Goal: Transaction & Acquisition: Book appointment/travel/reservation

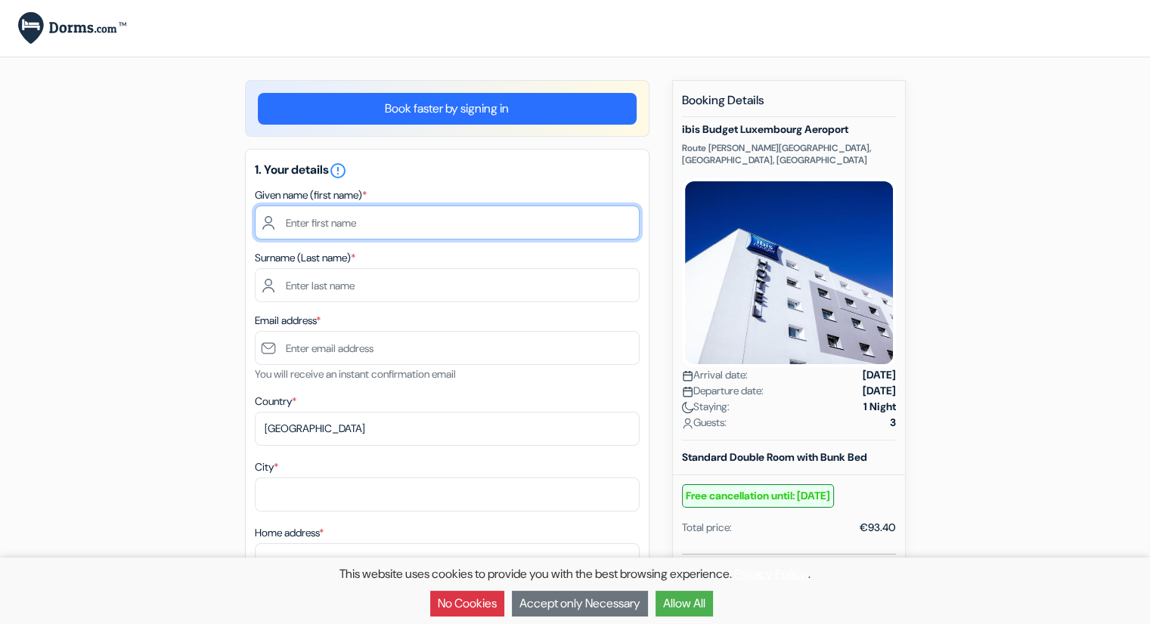
click at [320, 216] on input "text" at bounding box center [447, 223] width 385 height 34
type input "[PERSON_NAME]"
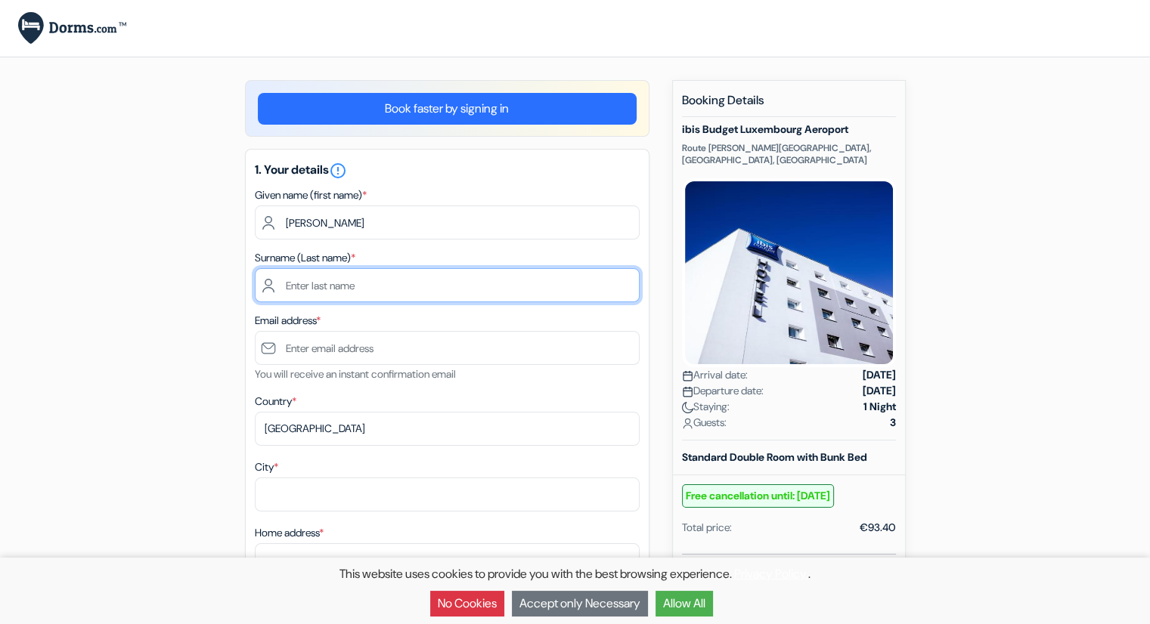
click at [333, 297] on input "text" at bounding box center [447, 285] width 385 height 34
type input "[PERSON_NAME]"
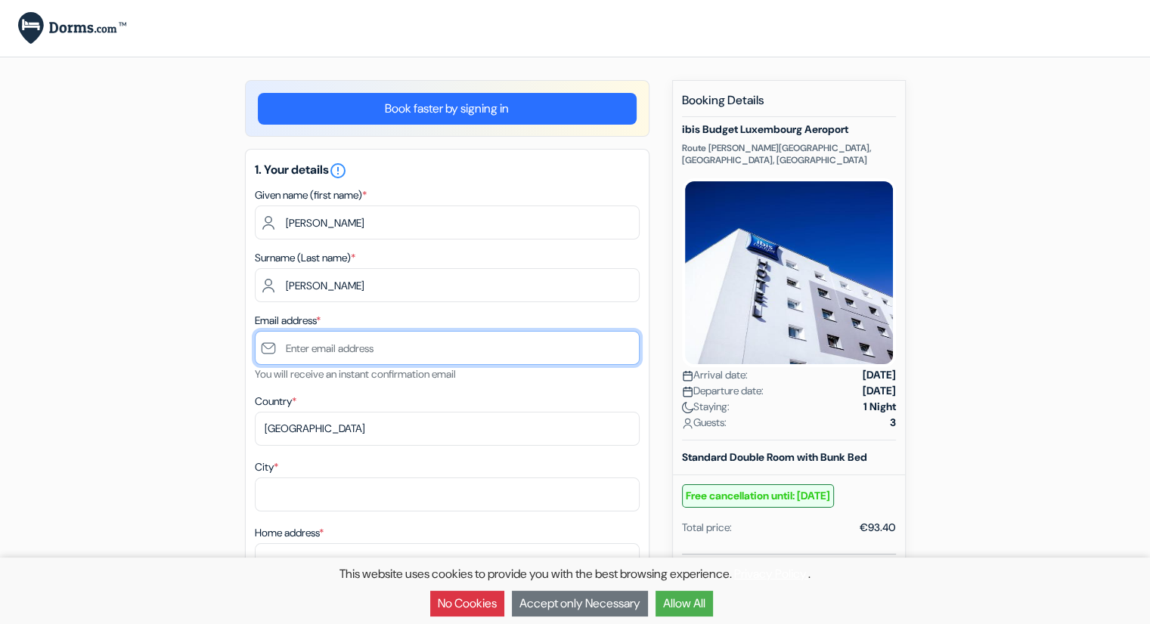
click at [356, 357] on input "text" at bounding box center [447, 348] width 385 height 34
type input "[EMAIL_ADDRESS][DOMAIN_NAME]"
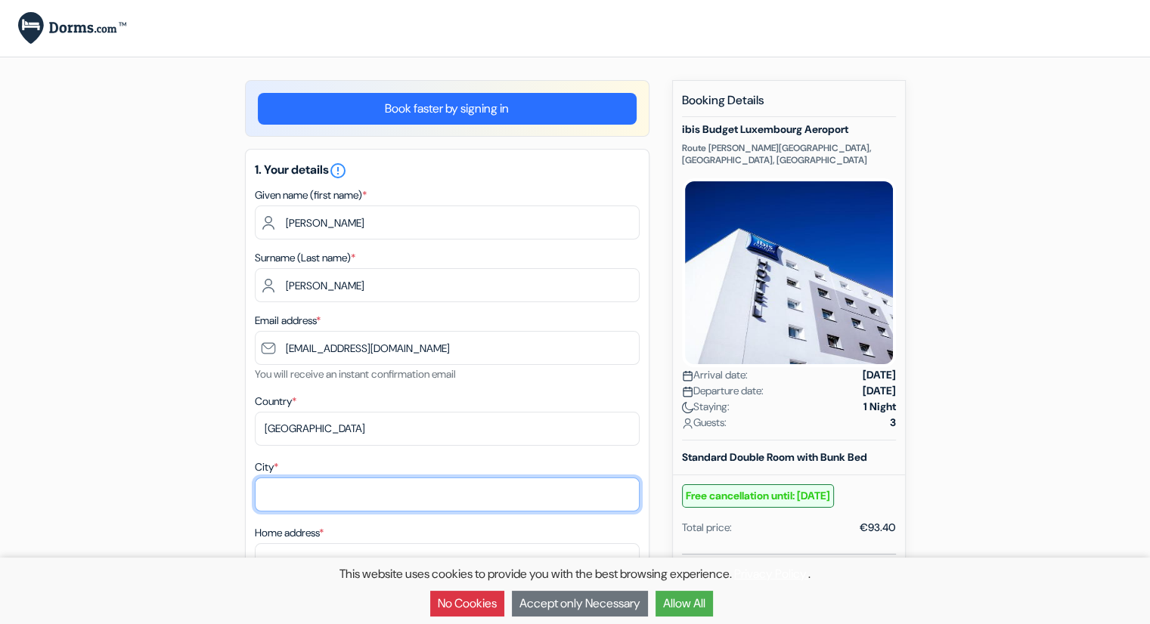
click at [317, 493] on input "City *" at bounding box center [447, 495] width 385 height 34
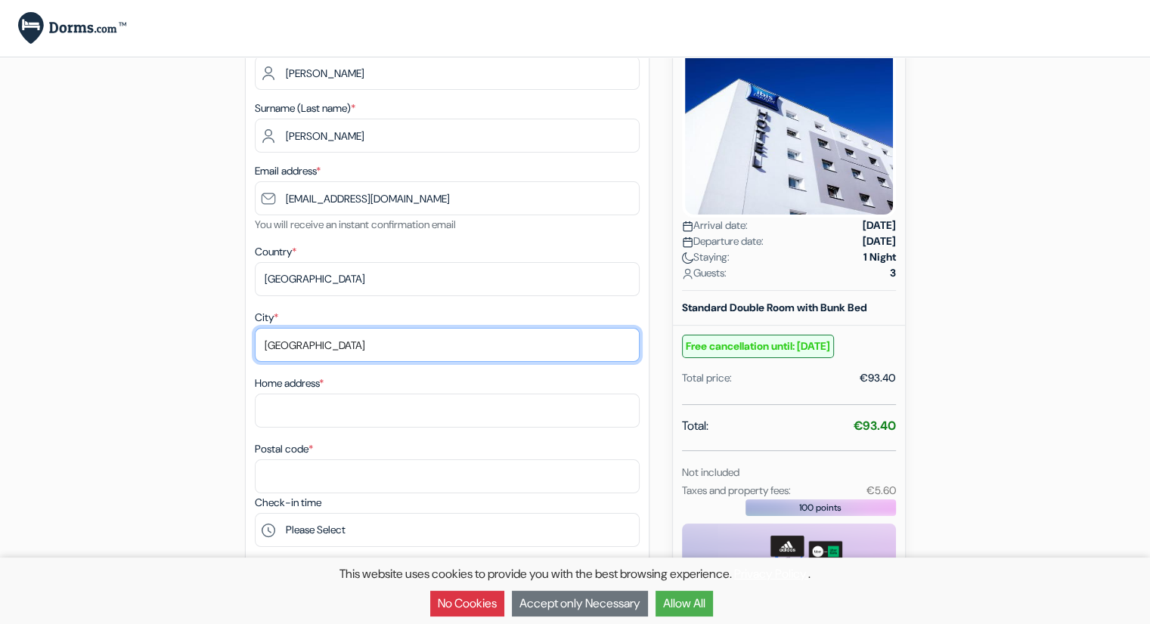
scroll to position [151, 0]
type input "[GEOGRAPHIC_DATA]"
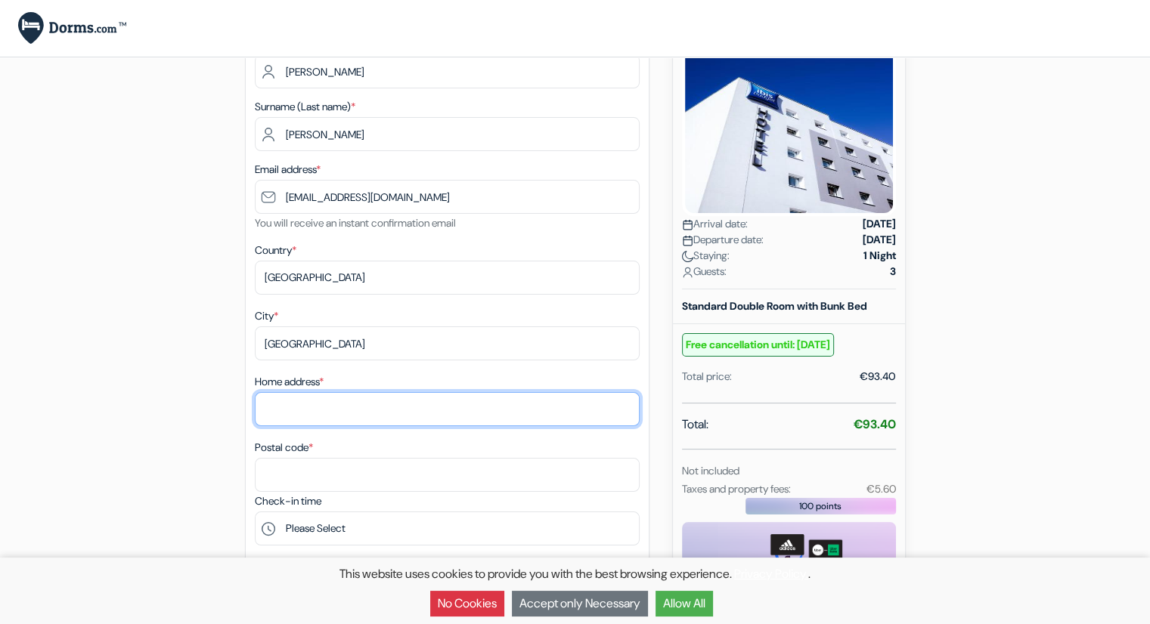
click at [308, 415] on input "Home address *" at bounding box center [447, 409] width 385 height 34
type input "social hub"
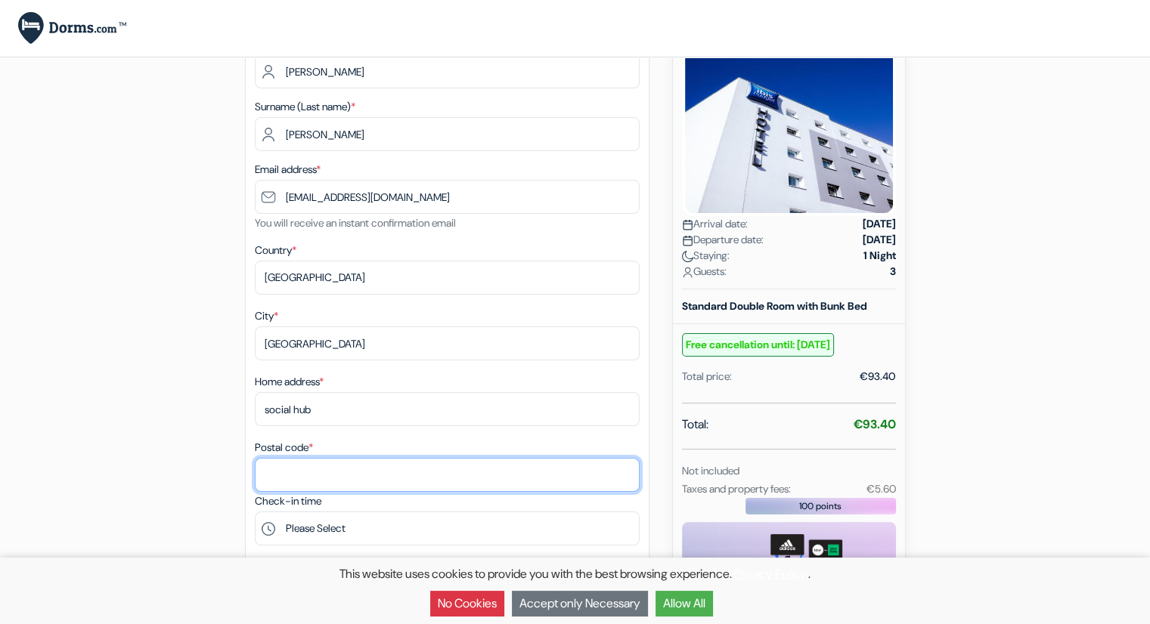
click at [320, 469] on input "Postal code *" at bounding box center [447, 475] width 385 height 34
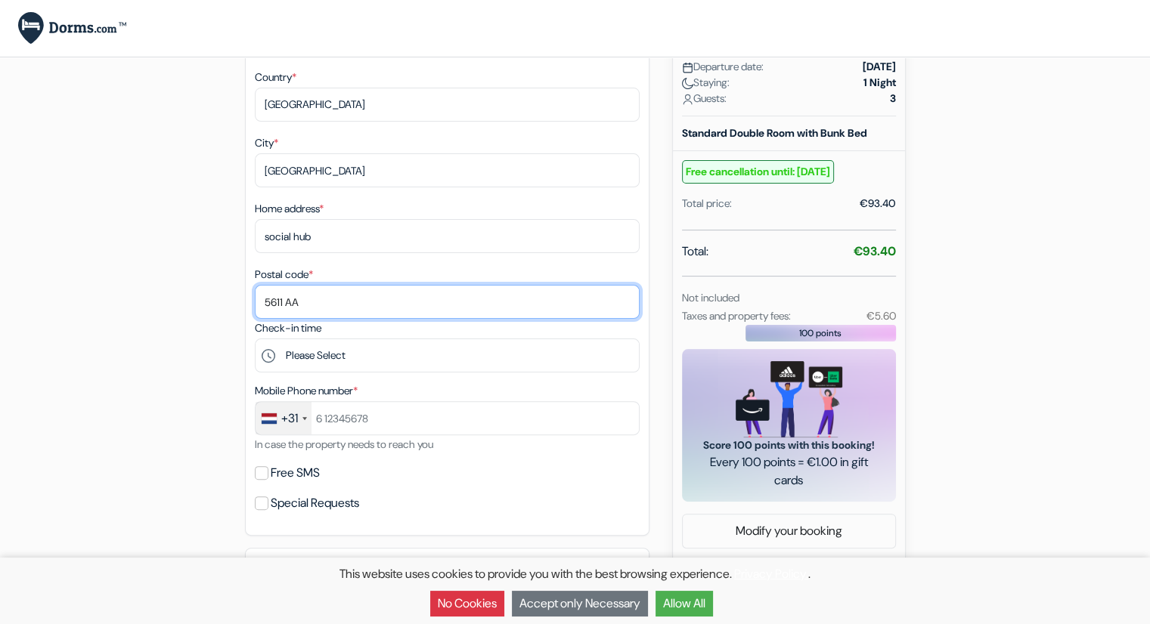
scroll to position [529, 0]
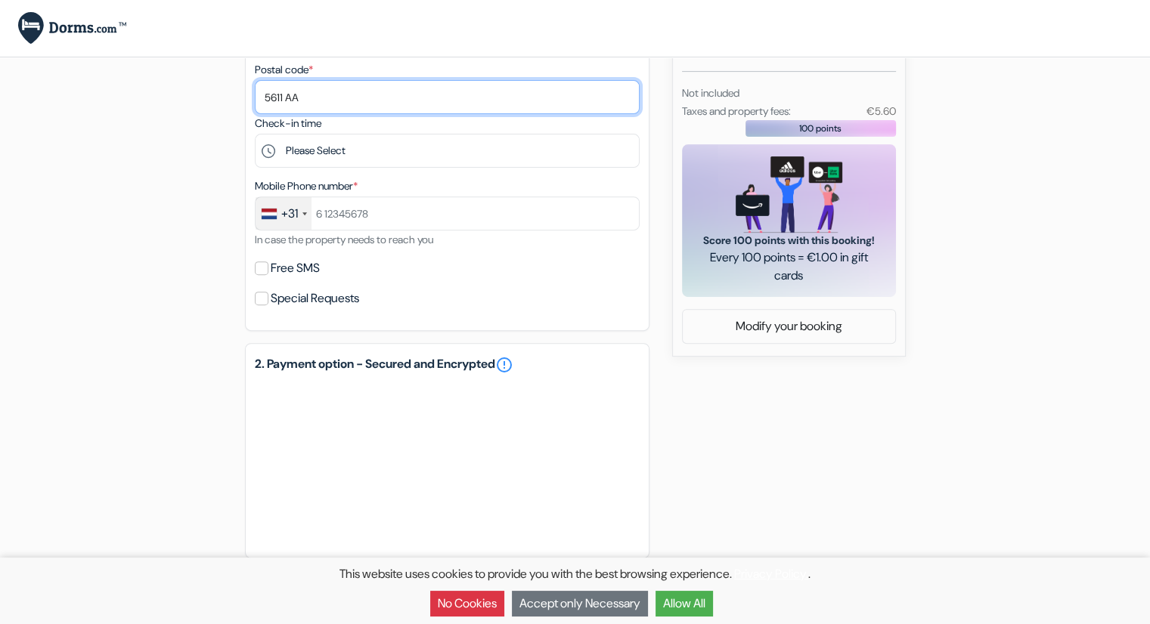
type input "5611 AA"
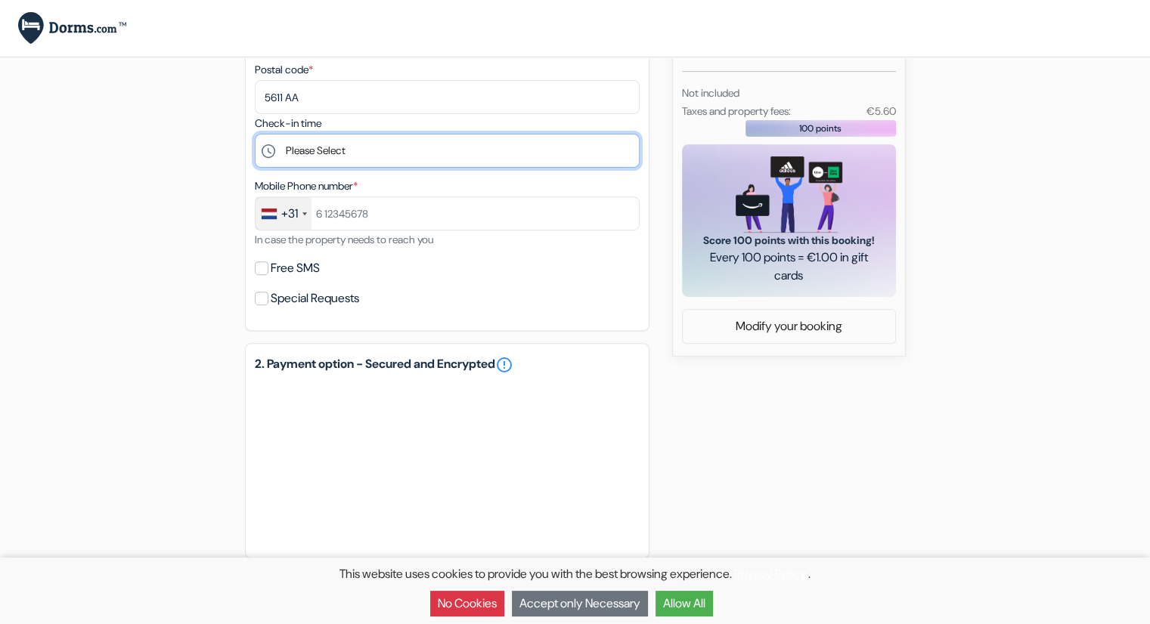
click at [272, 152] on select "Please Select 14:00 15:00 16:00 17:00 18:00 19:00 20:00 21:00 22:00 23:00 0:00" at bounding box center [447, 151] width 385 height 34
select select "14"
click at [255, 136] on select "Please Select 14:00 15:00 16:00 17:00 18:00 19:00 20:00 21:00 22:00 23:00 0:00" at bounding box center [447, 151] width 385 height 34
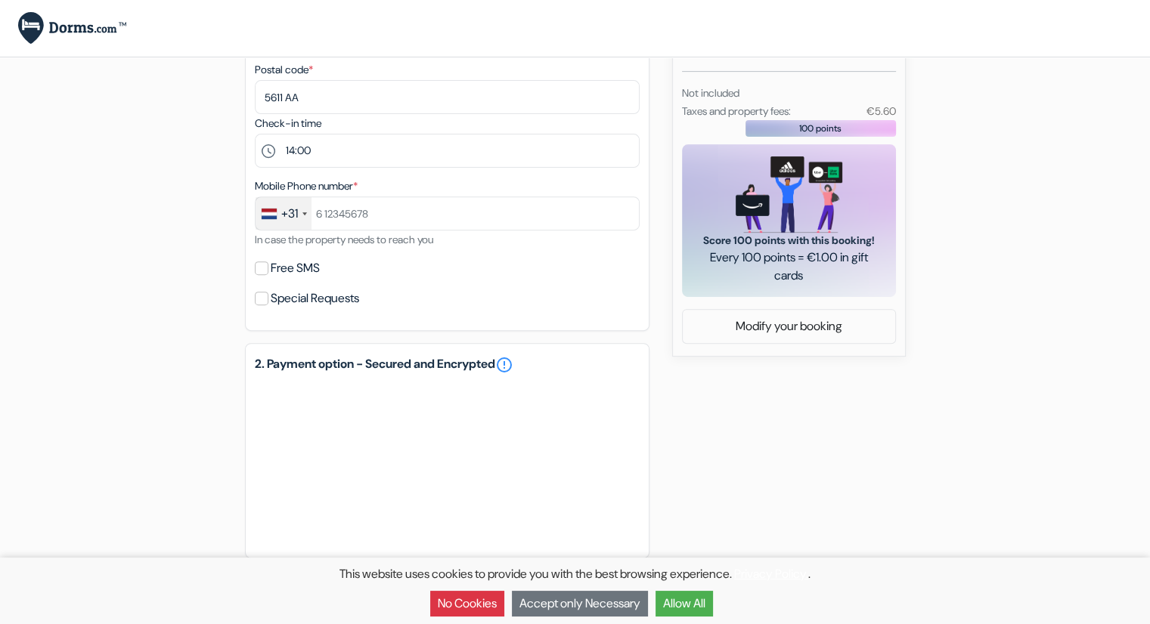
click at [278, 219] on div "+31" at bounding box center [283, 213] width 56 height 33
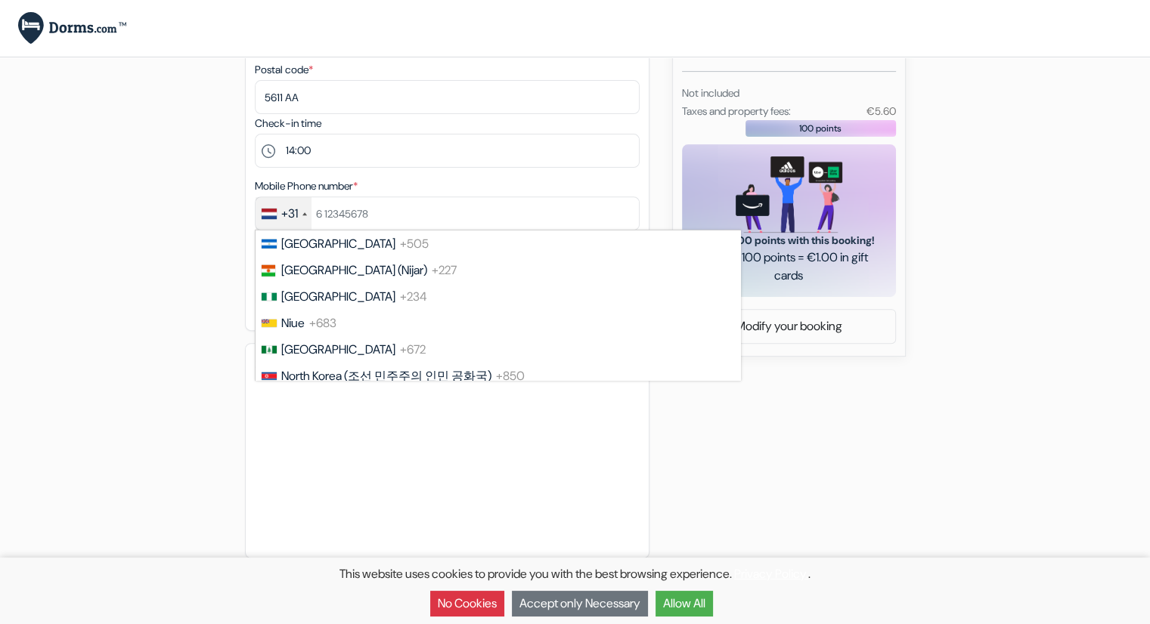
scroll to position [2690, 0]
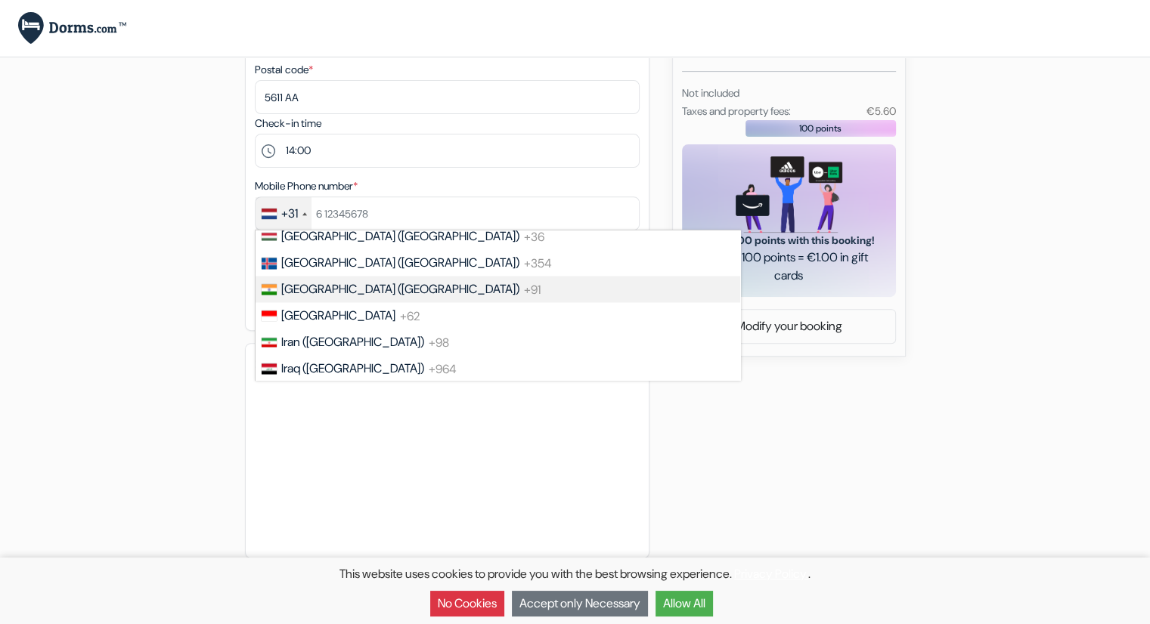
click at [524, 297] on span "+91" at bounding box center [532, 289] width 17 height 16
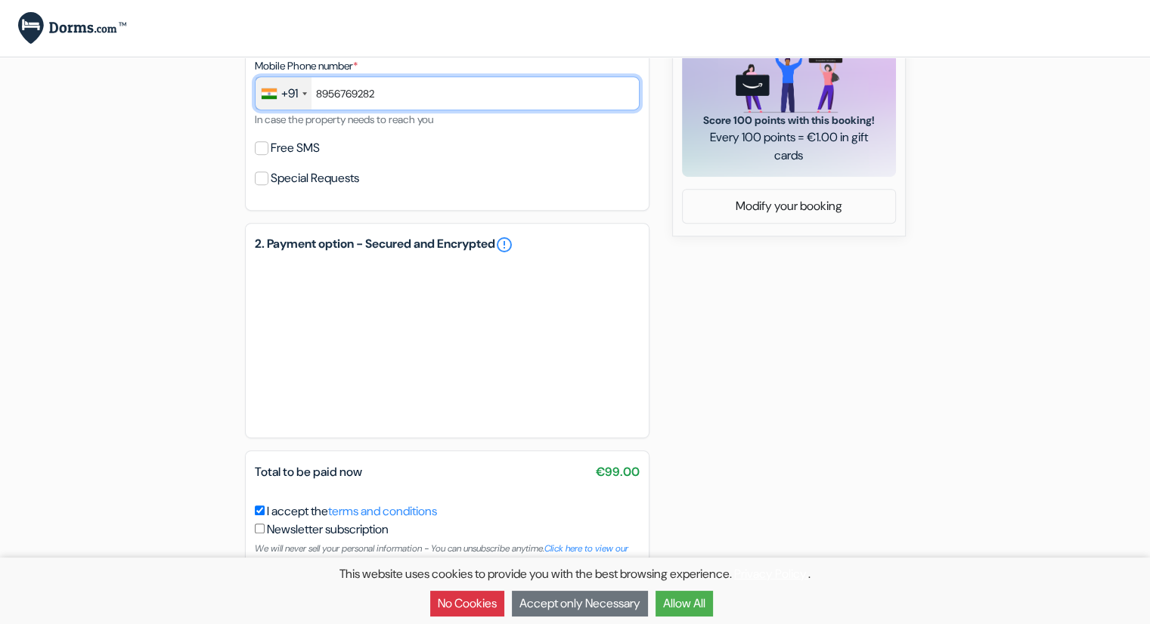
scroll to position [680, 0]
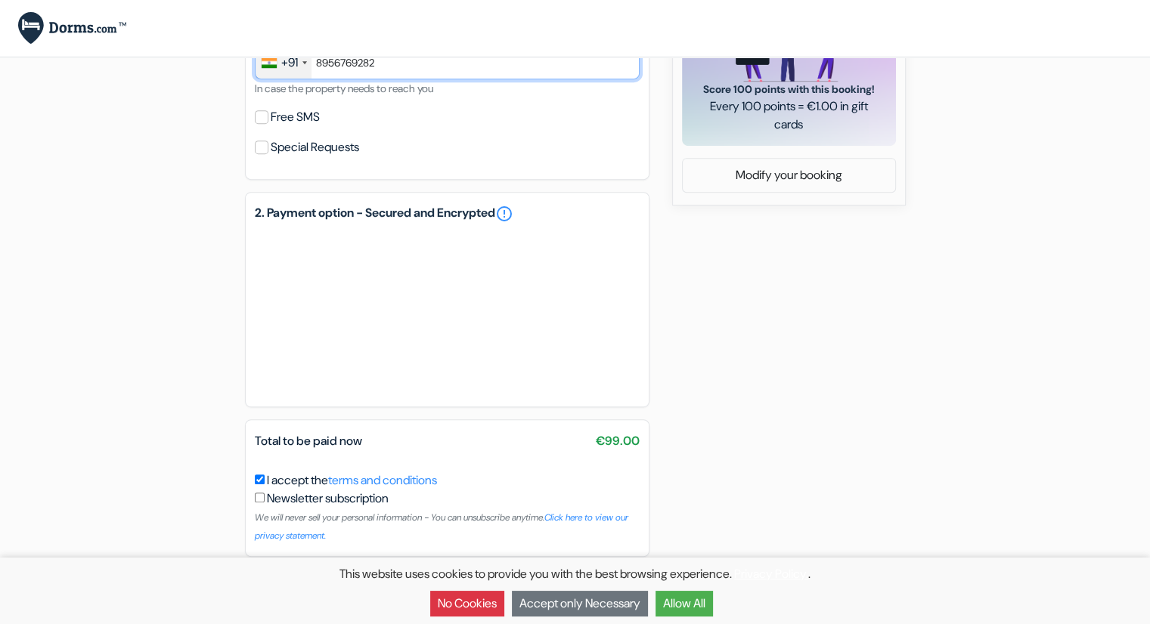
type input "8956769282"
drag, startPoint x: 259, startPoint y: 119, endPoint x: 280, endPoint y: 126, distance: 23.0
click at [259, 119] on input "Free SMS" at bounding box center [262, 117] width 14 height 14
checkbox input "true"
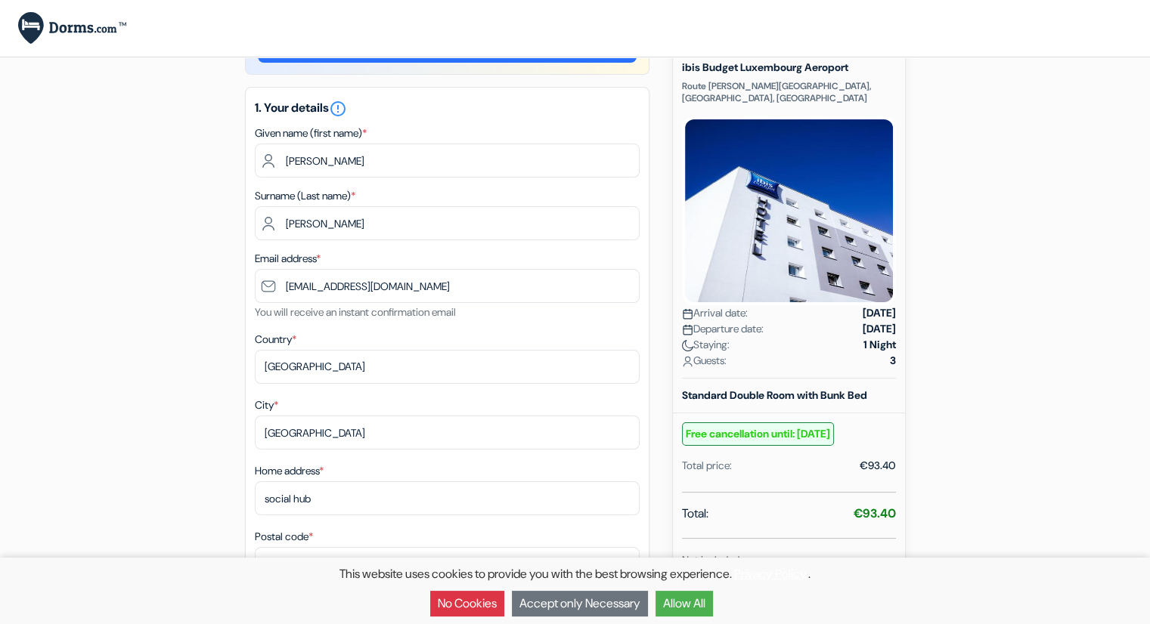
scroll to position [0, 0]
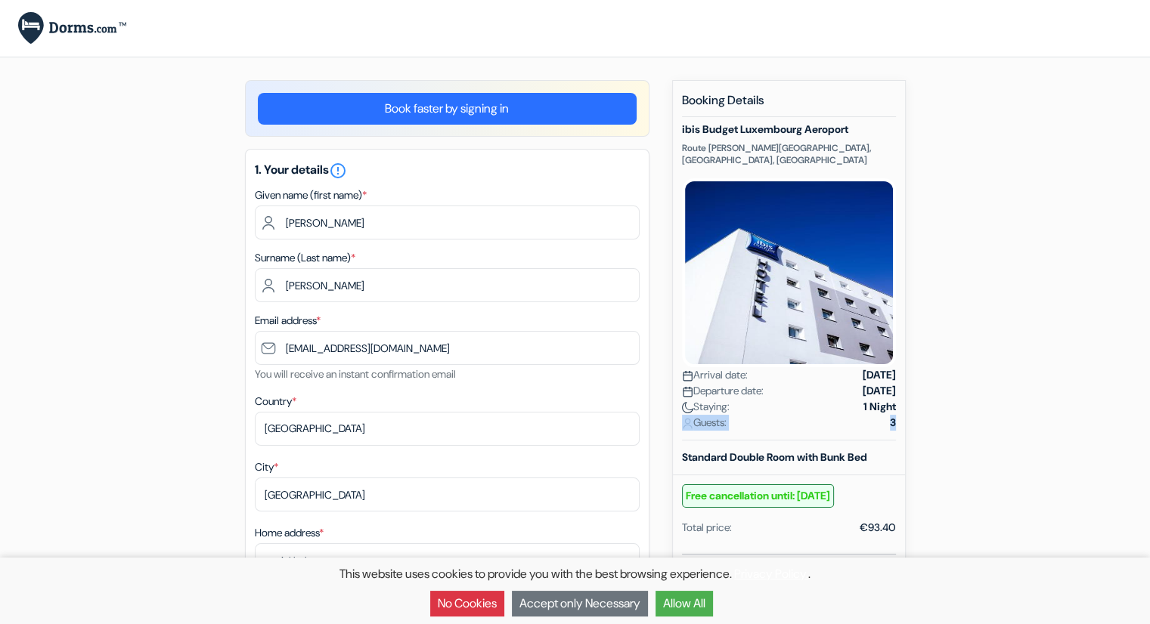
drag, startPoint x: 894, startPoint y: 414, endPoint x: 675, endPoint y: 418, distance: 219.2
click at [675, 418] on div "New booking Booking Details ibis Budget Luxembourg Aeroport Route [PERSON_NAME]…" at bounding box center [789, 483] width 234 height 806
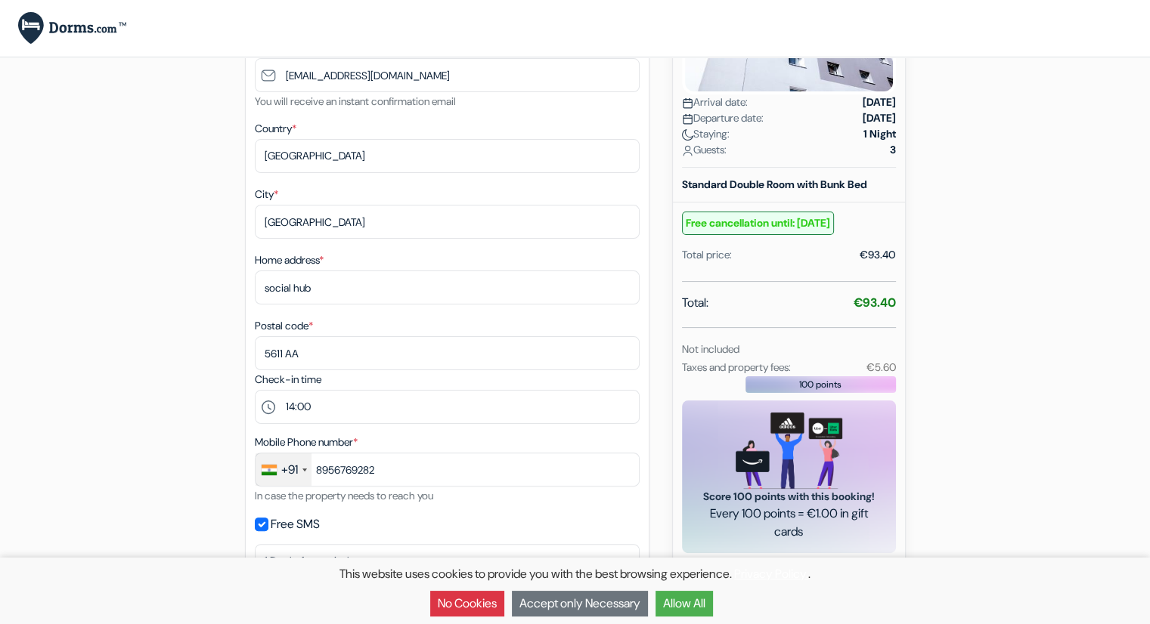
scroll to position [51, 0]
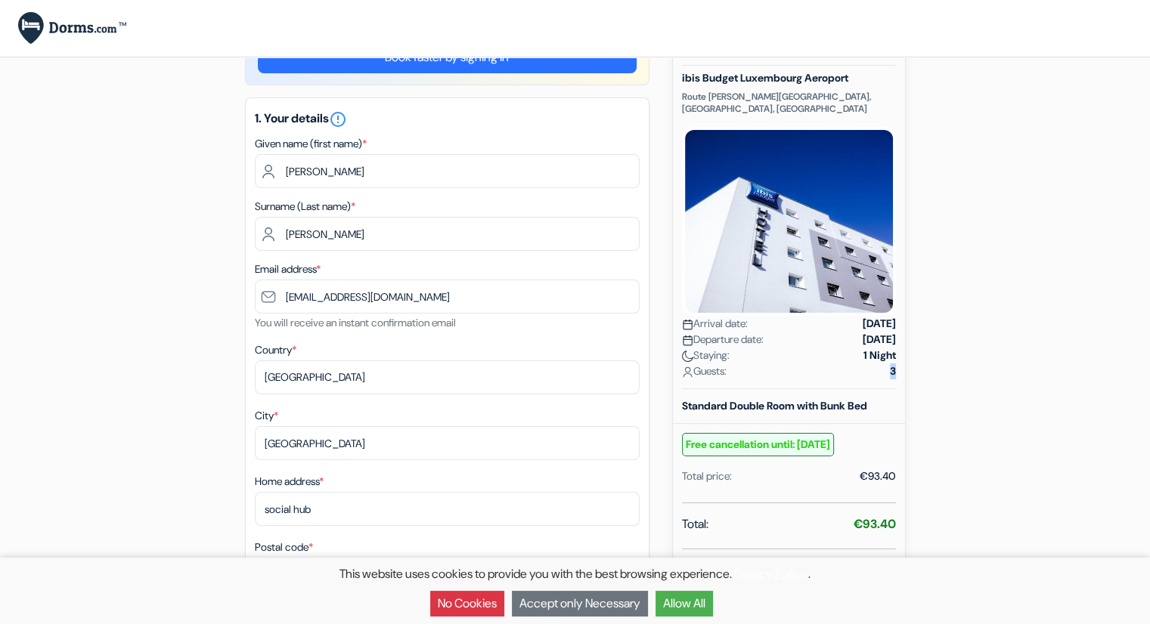
drag, startPoint x: 895, startPoint y: 357, endPoint x: 877, endPoint y: 357, distance: 18.1
click at [877, 357] on div "New booking Booking Details ibis Budget Luxembourg Aeroport Route [PERSON_NAME]…" at bounding box center [789, 432] width 234 height 806
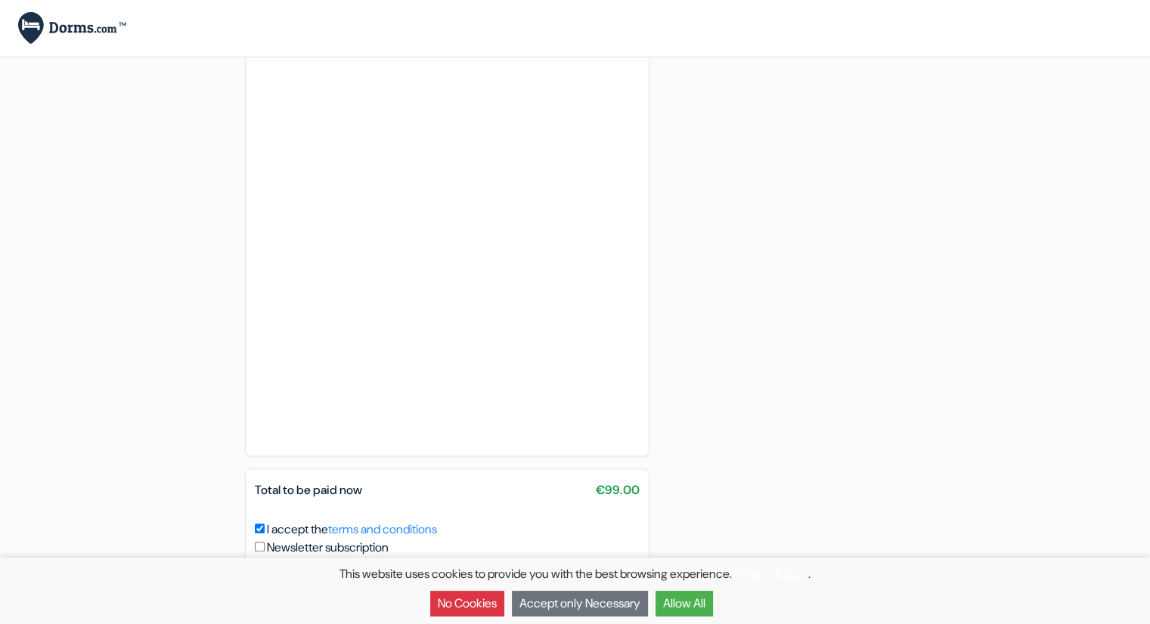
scroll to position [958, 0]
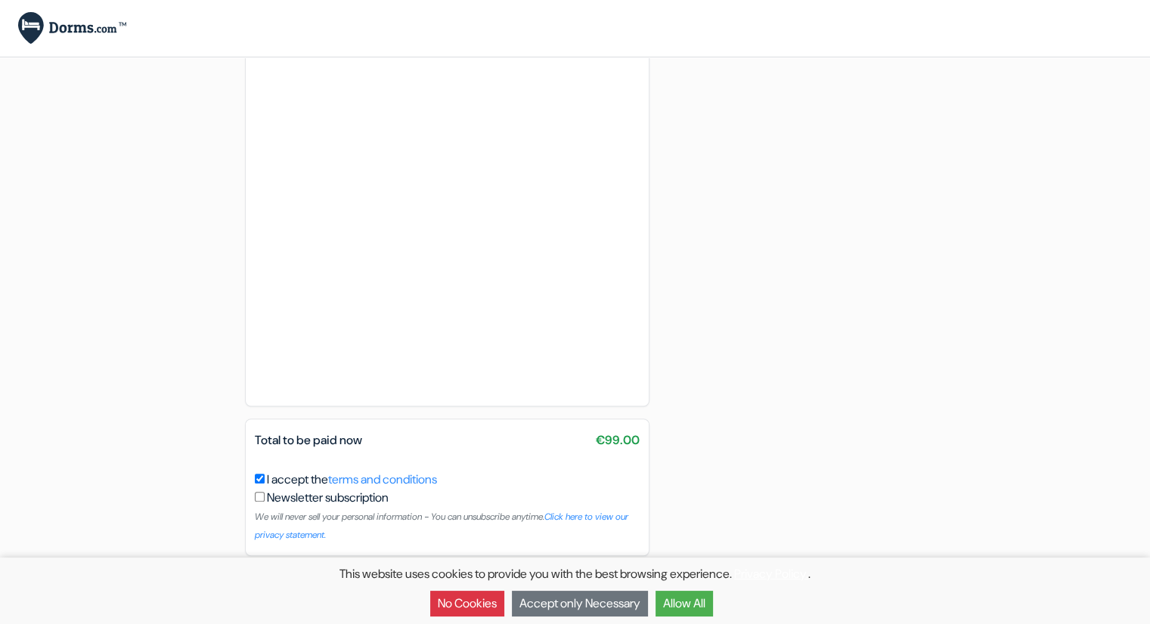
click at [482, 610] on button "No Cookies" at bounding box center [467, 604] width 74 height 26
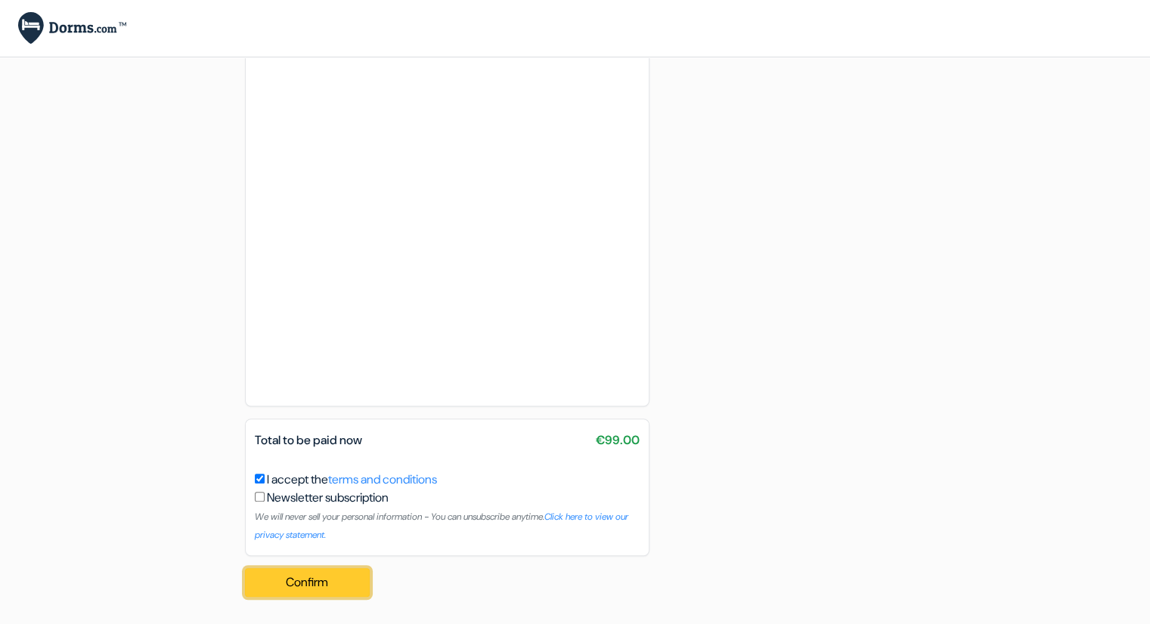
click at [327, 578] on button "Confirm Loading..." at bounding box center [307, 582] width 125 height 29
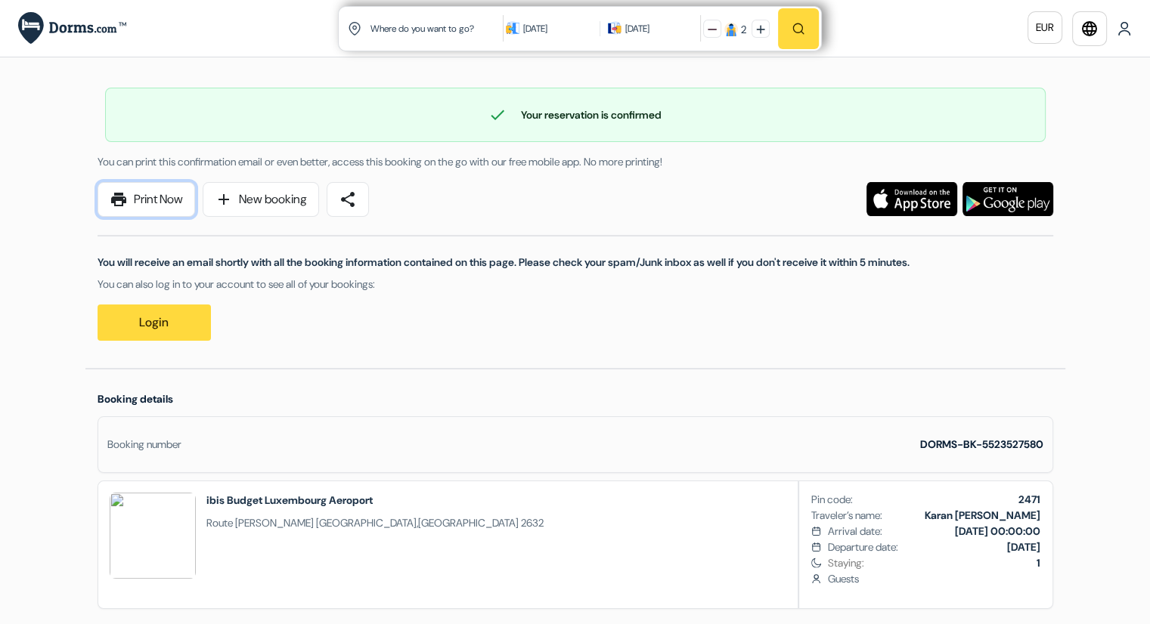
click at [154, 200] on link "print Print Now" at bounding box center [147, 199] width 98 height 35
